Goal: Information Seeking & Learning: Find specific fact

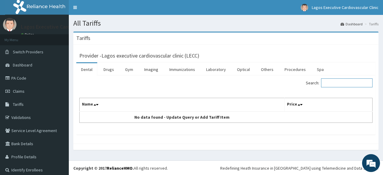
click at [334, 83] on input "Search:" at bounding box center [346, 83] width 51 height 9
click at [106, 69] on link "Drugs" at bounding box center [109, 69] width 20 height 13
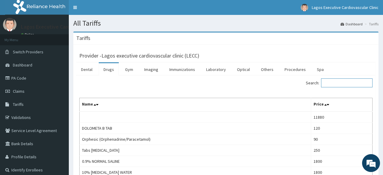
click at [339, 85] on input "Search:" at bounding box center [346, 83] width 51 height 9
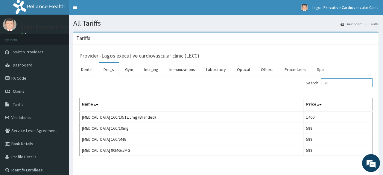
type input "e"
paste input "[MEDICAL_DATA]"
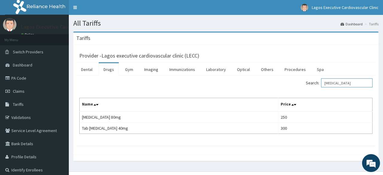
click at [349, 83] on input "[MEDICAL_DATA]" at bounding box center [346, 83] width 51 height 9
type input "f"
paste input "coated [MEDICAL_DATA]"
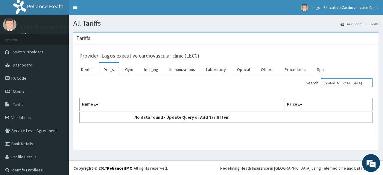
click at [339, 83] on input "coated [MEDICAL_DATA]" at bounding box center [346, 83] width 51 height 9
click at [330, 82] on input "[MEDICAL_DATA]" at bounding box center [346, 83] width 51 height 9
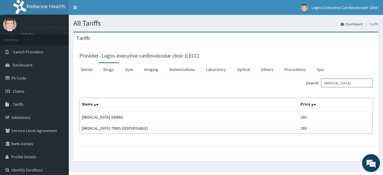
click at [351, 81] on input "[MEDICAL_DATA]" at bounding box center [346, 83] width 51 height 9
type input "a"
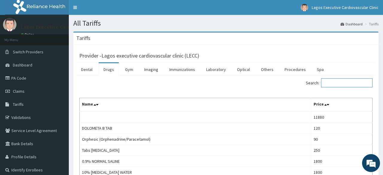
paste input "[MEDICAL_DATA]"
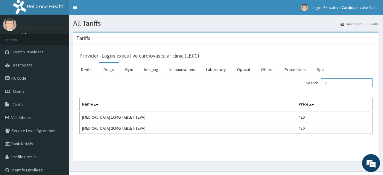
type input "a"
paste input "[MEDICAL_DATA]"
type input "p"
type input "c"
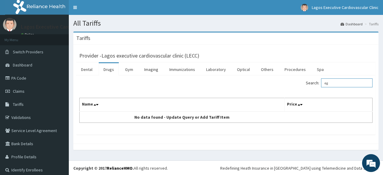
type input "e"
click at [337, 82] on input "gfr" at bounding box center [346, 83] width 51 height 9
type input "g"
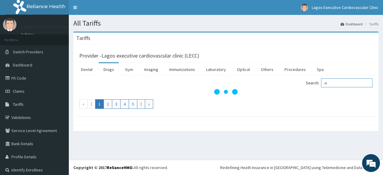
type input "e"
type input "f"
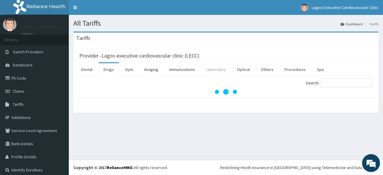
click at [209, 68] on link "Laboratory" at bounding box center [215, 69] width 29 height 13
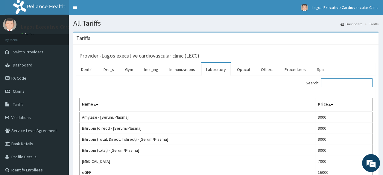
click at [332, 83] on input "Search:" at bounding box center [346, 83] width 51 height 9
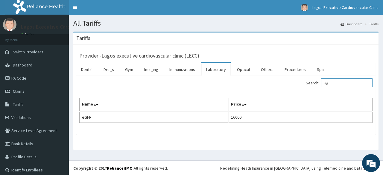
type input "e"
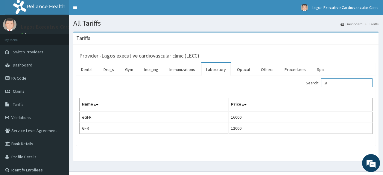
type input "g"
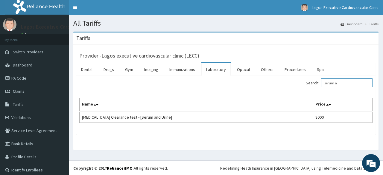
type input "serum a"
click at [284, 70] on link "Procedures" at bounding box center [294, 69] width 31 height 13
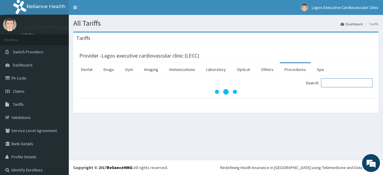
click at [341, 85] on input "Search:" at bounding box center [346, 83] width 51 height 9
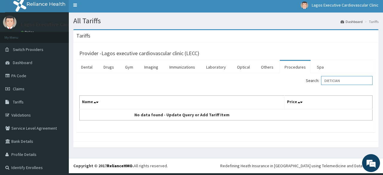
scroll to position [4, 0]
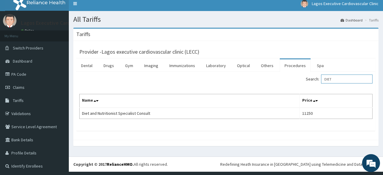
type input "DIET"
click at [212, 64] on link "Laboratory" at bounding box center [215, 65] width 29 height 13
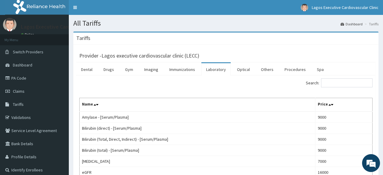
scroll to position [0, 0]
click at [340, 79] on input "Search:" at bounding box center [346, 83] width 51 height 9
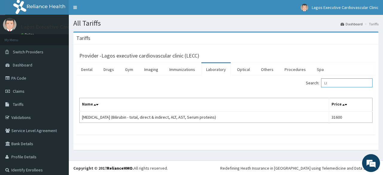
type input "L"
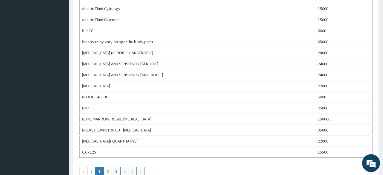
scroll to position [508, 0]
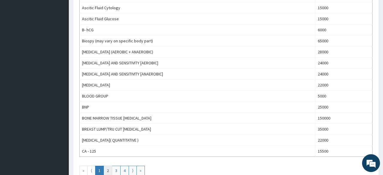
click at [107, 166] on link "2" at bounding box center [107, 171] width 9 height 10
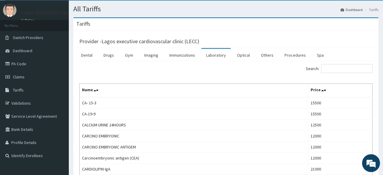
scroll to position [0, 0]
